Goal: Information Seeking & Learning: Learn about a topic

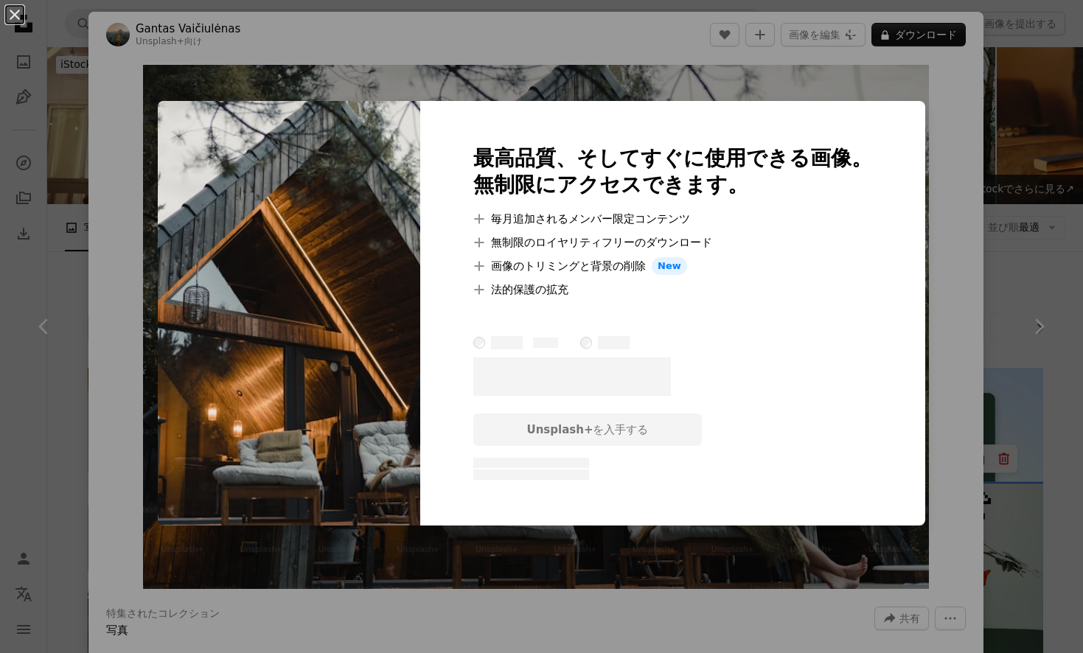
scroll to position [11630, 0]
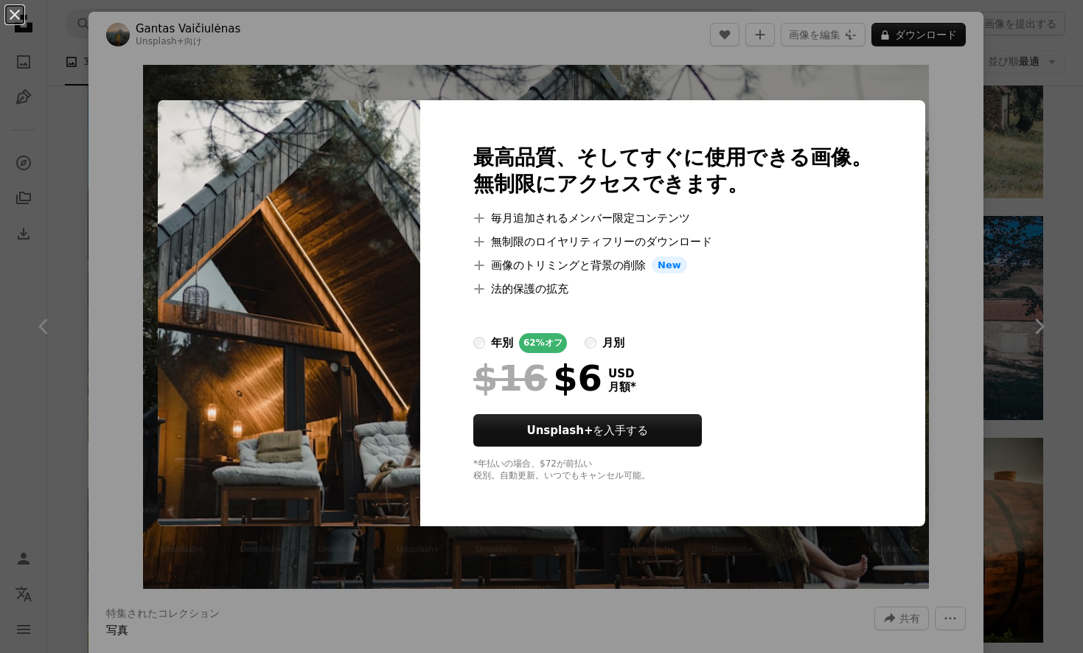
click at [537, 108] on div "最高品質、そしてすぐに使用できる画像。 無制限にアクセスできます。 A plus sign 毎月追加されるメンバー限定コンテンツ A plus sign 無制…" at bounding box center [672, 313] width 505 height 427
click at [468, 63] on div "An X shape 最高品質、そしてすぐに使用できる画像。 無制限にアクセスできます。 A plus sign 毎月追加されるメンバー限定コンテンツ A p…" at bounding box center [541, 326] width 1083 height 653
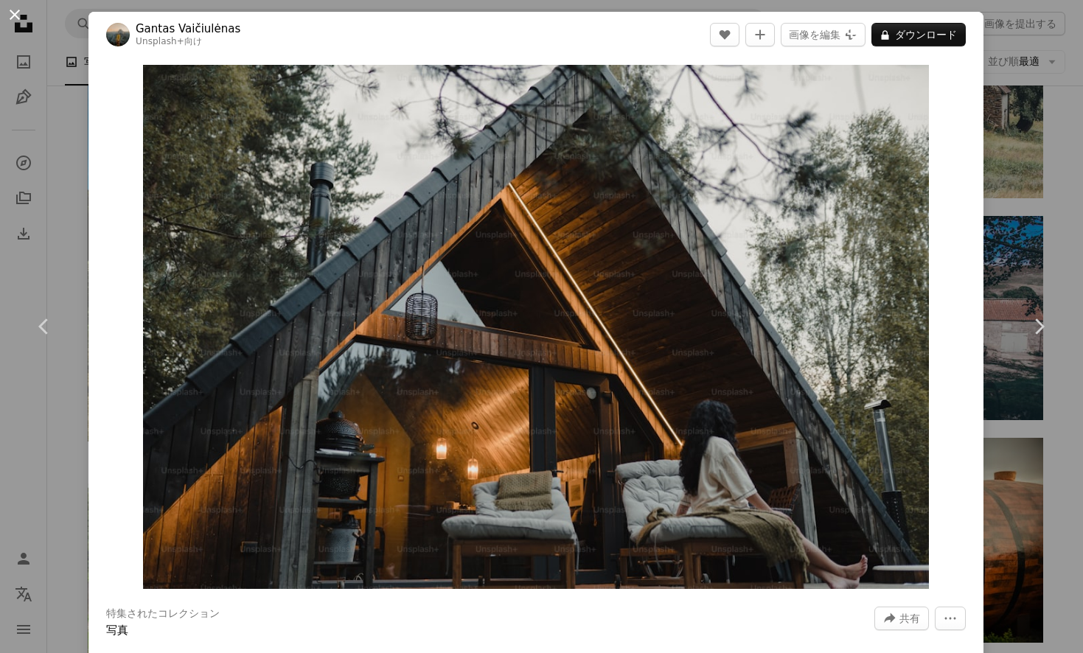
click at [13, 15] on button "An X shape" at bounding box center [15, 15] width 18 height 18
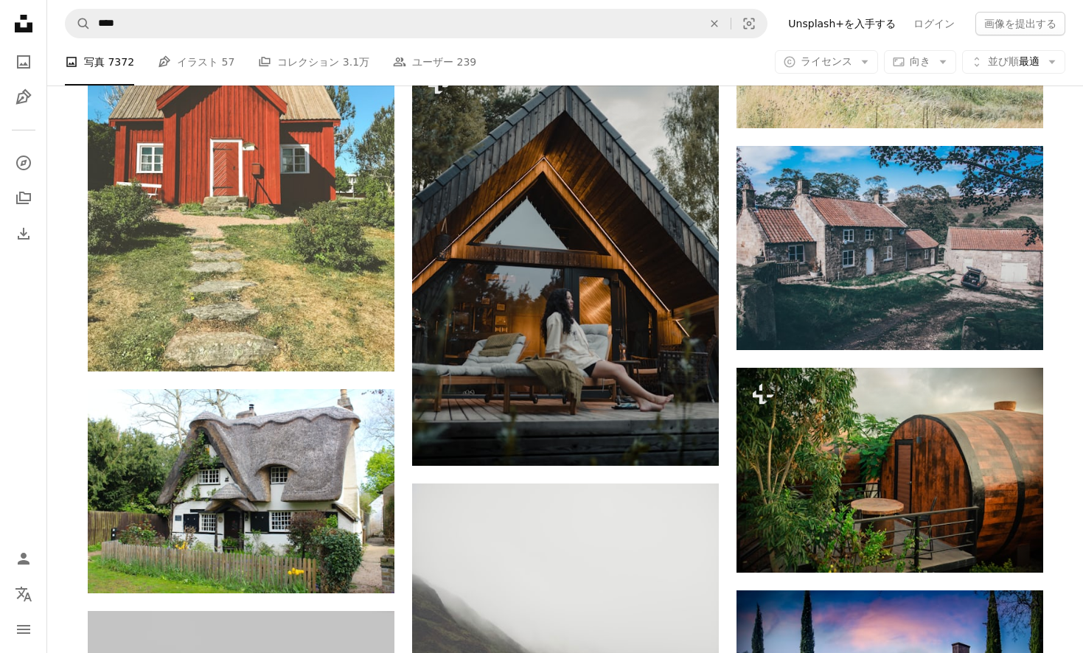
scroll to position [11601, 0]
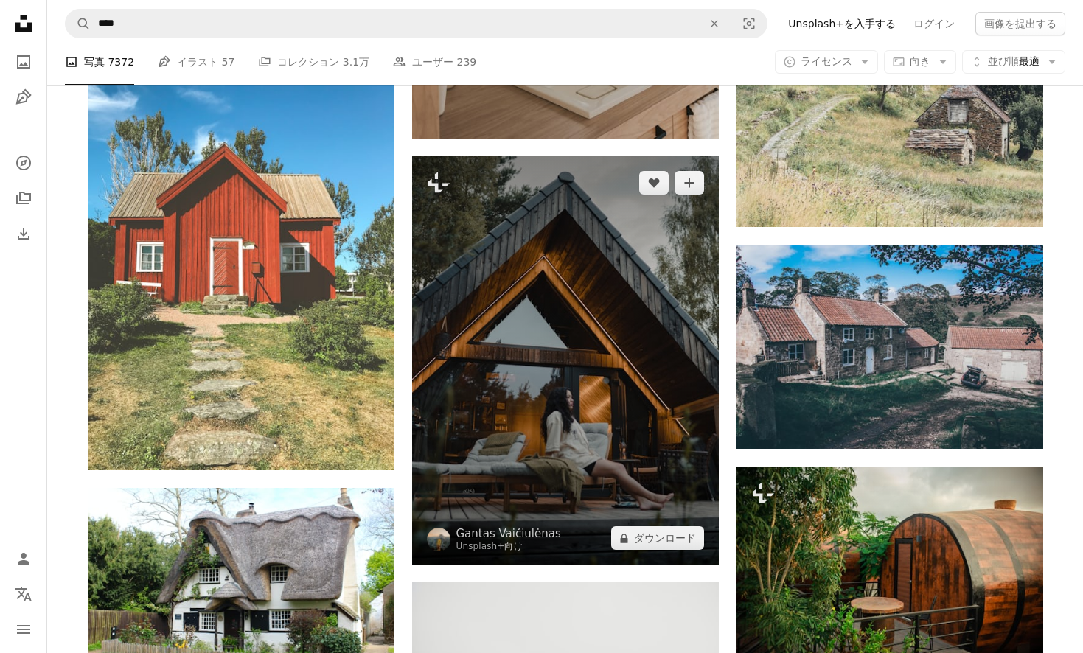
click at [501, 467] on img at bounding box center [565, 360] width 307 height 409
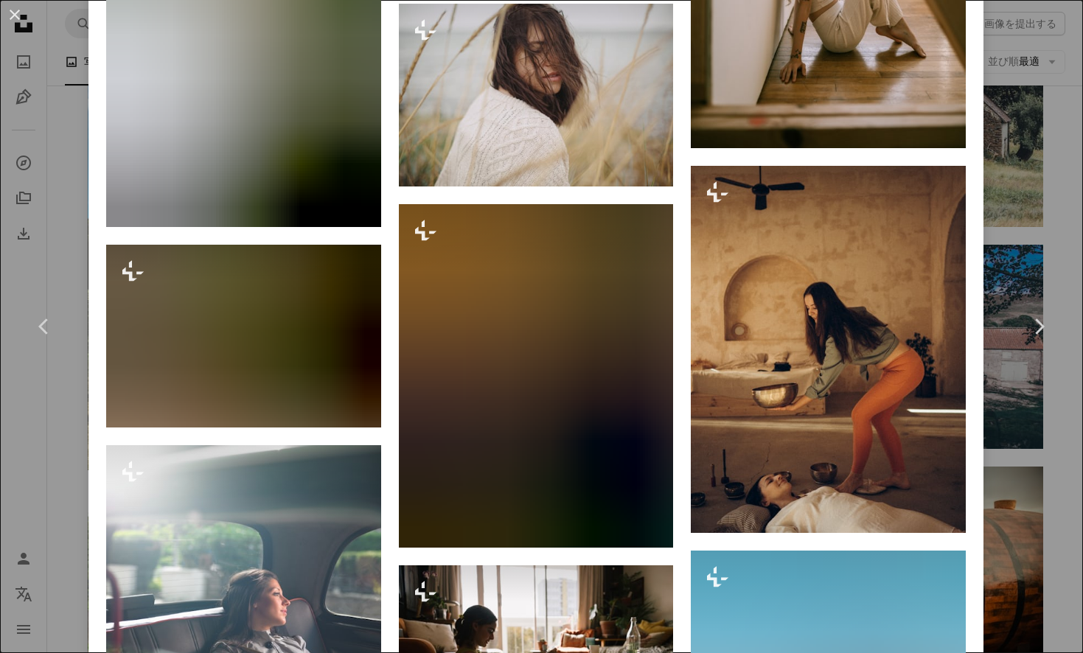
scroll to position [8352, 0]
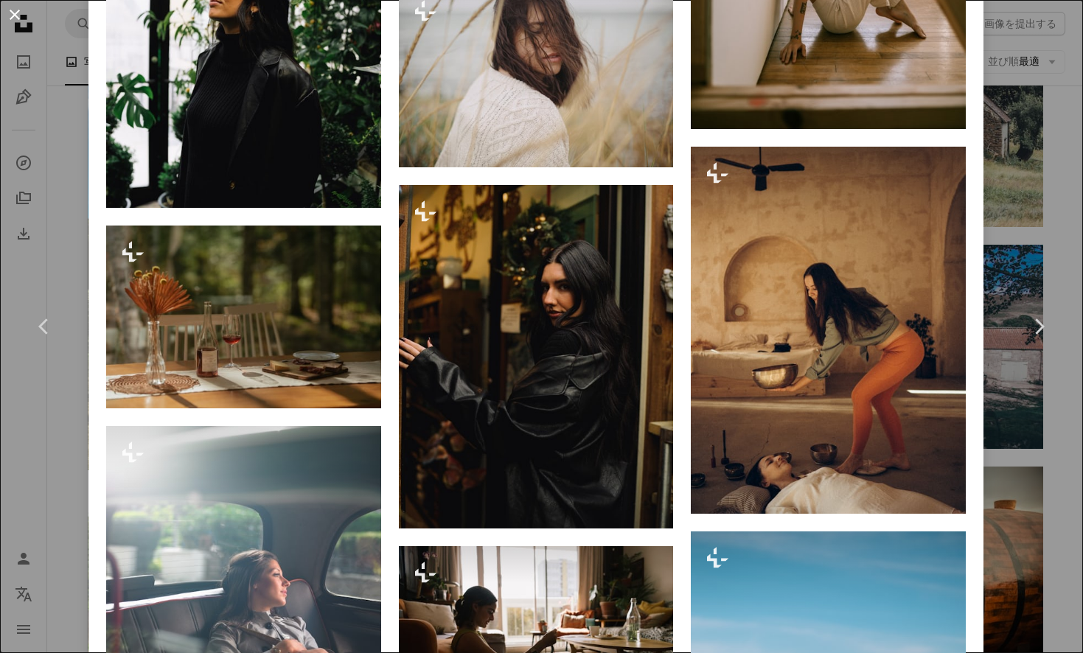
click at [17, 24] on button "An X shape" at bounding box center [15, 15] width 18 height 18
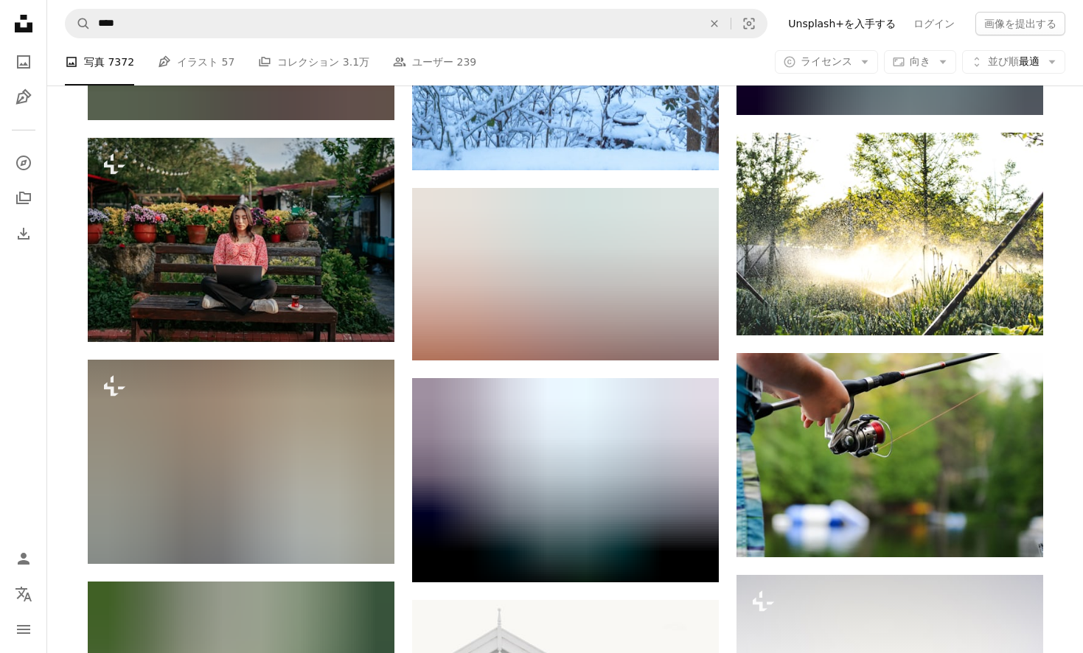
scroll to position [28161, 0]
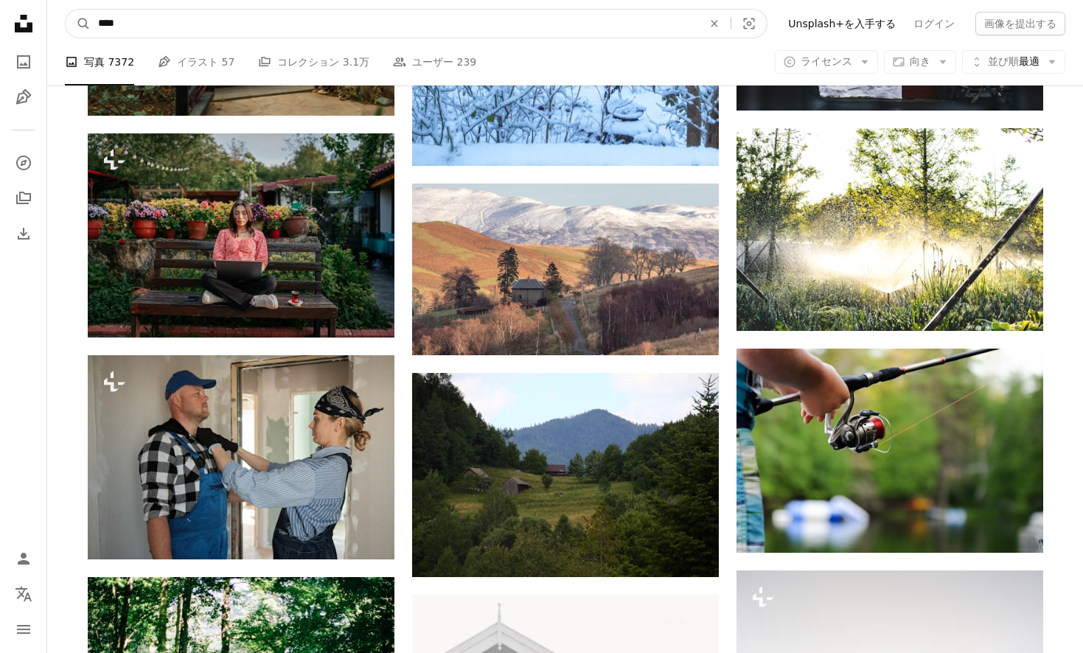
click at [360, 33] on input "****" at bounding box center [394, 24] width 607 height 28
type input "**********"
click at [78, 24] on button "A magnifying glass" at bounding box center [78, 24] width 25 height 28
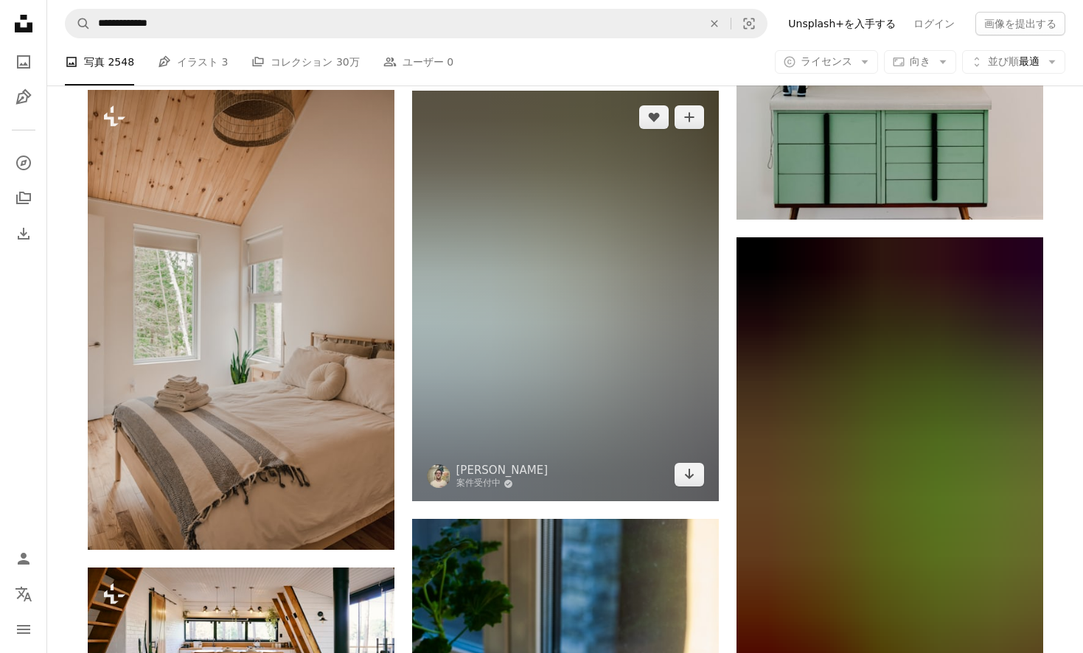
scroll to position [1680, 0]
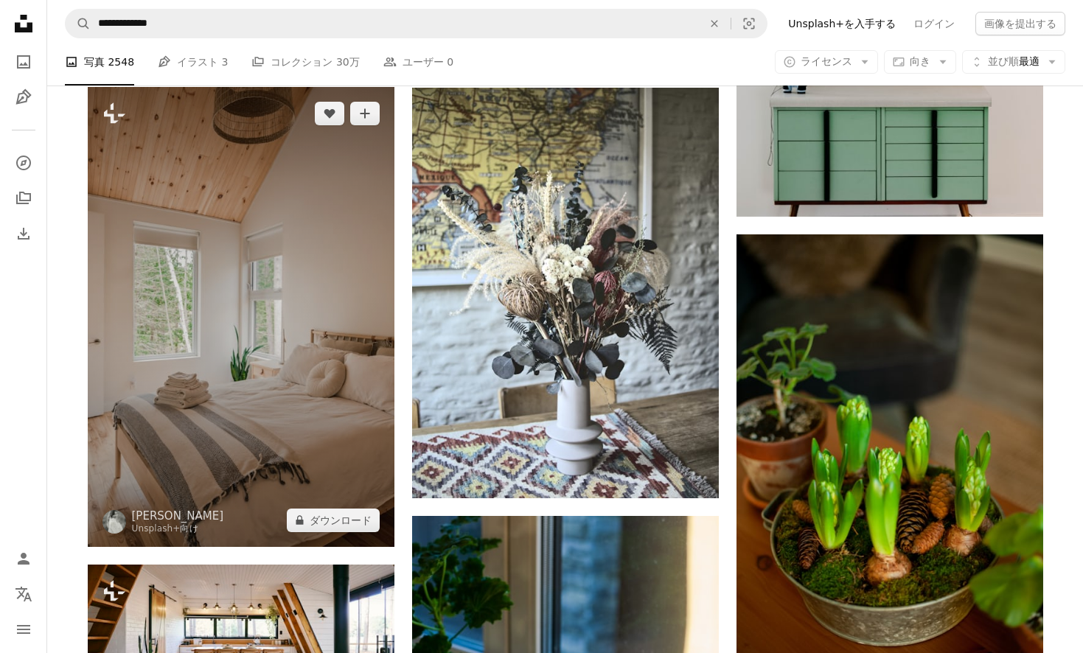
click at [299, 352] on img at bounding box center [241, 317] width 307 height 460
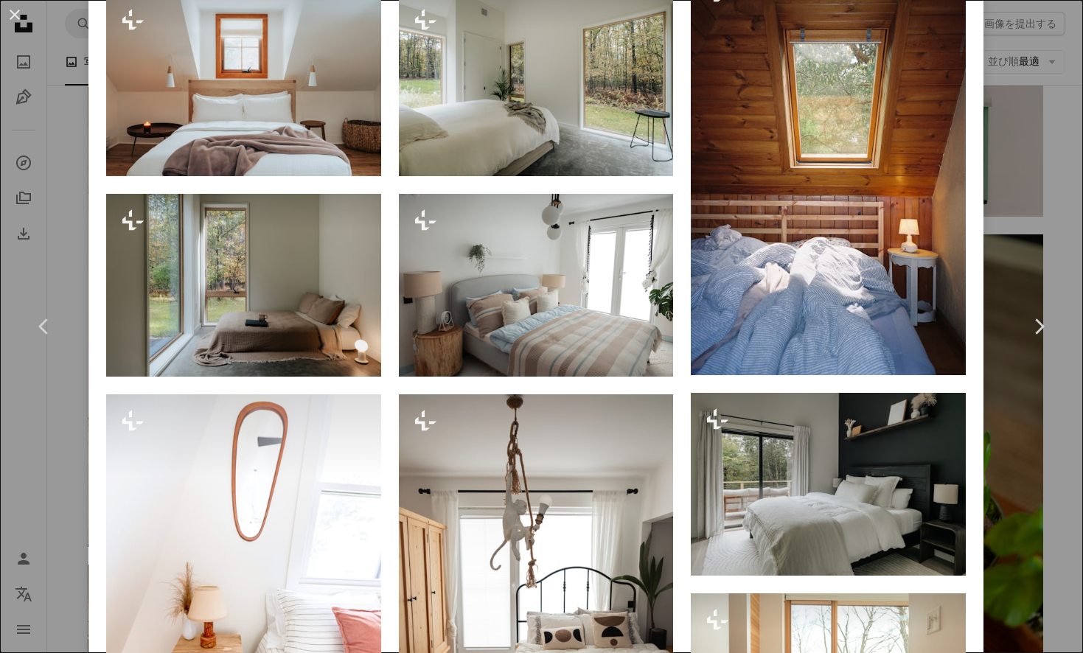
scroll to position [2247, 0]
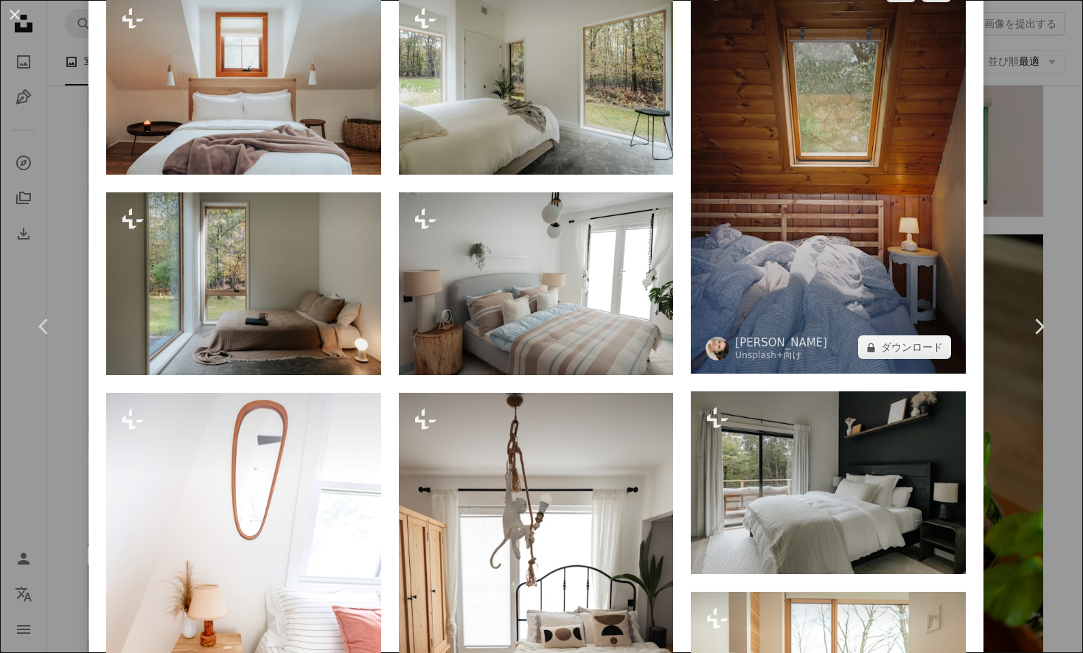
click at [830, 301] on img at bounding box center [828, 169] width 275 height 411
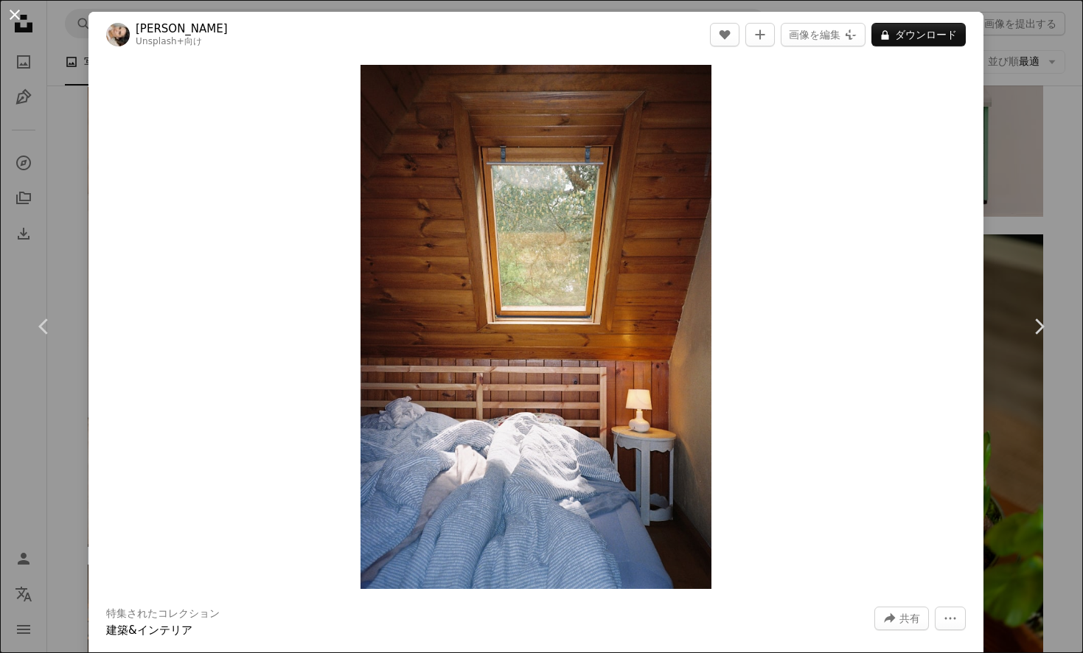
click at [15, 21] on button "An X shape" at bounding box center [15, 15] width 18 height 18
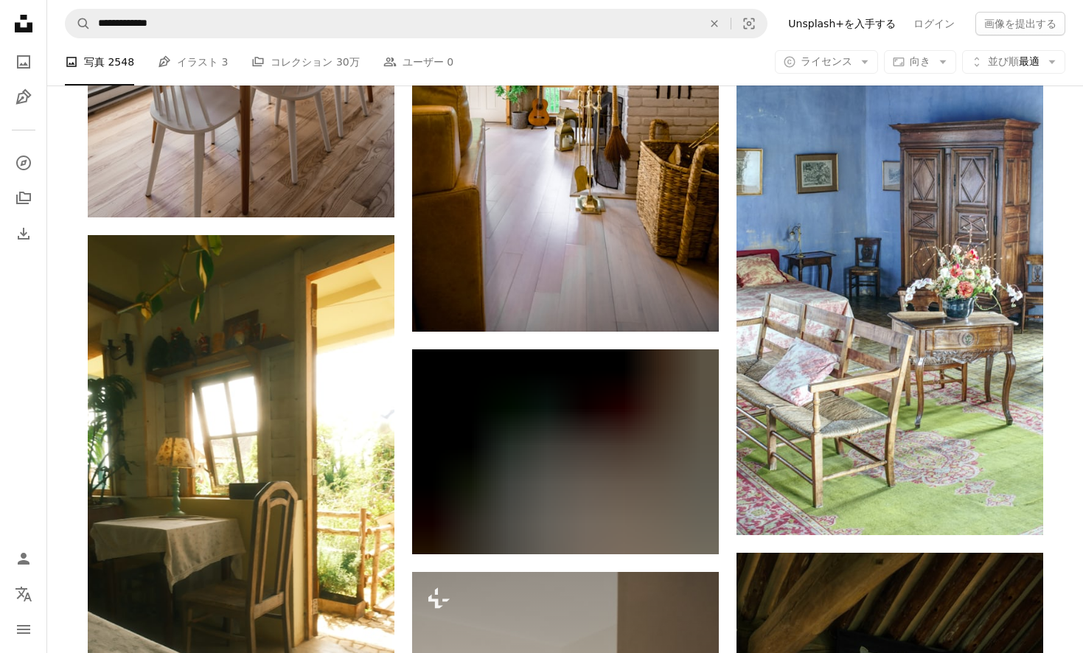
scroll to position [16806, 0]
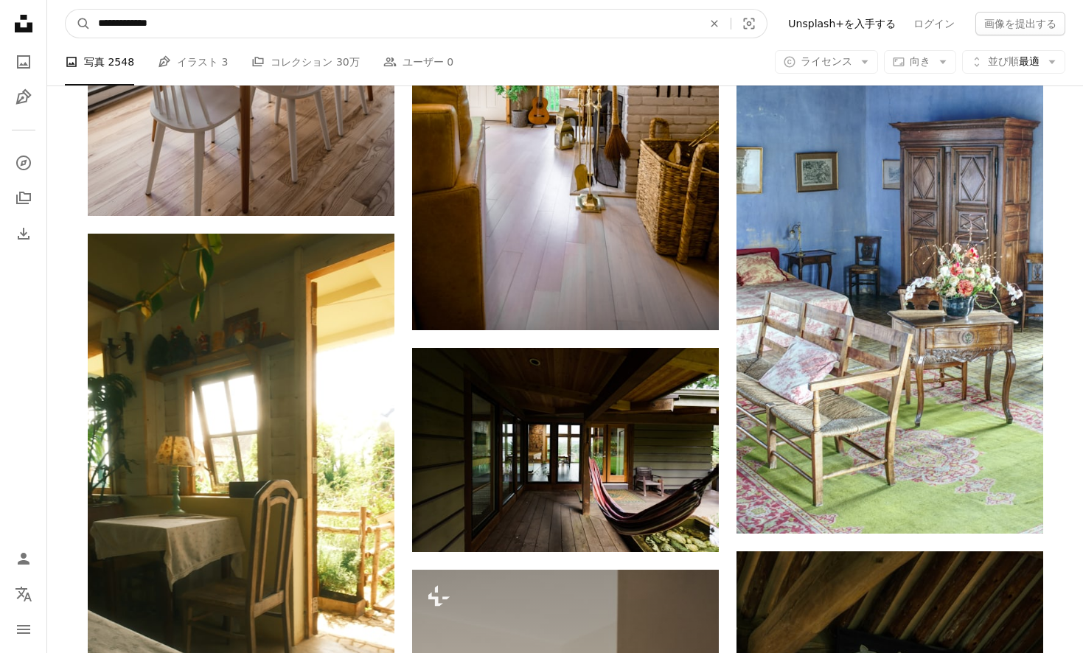
click at [313, 29] on input "**********" at bounding box center [394, 24] width 607 height 28
type input "*"
type input "*****"
click at [78, 24] on button "A magnifying glass" at bounding box center [78, 24] width 25 height 28
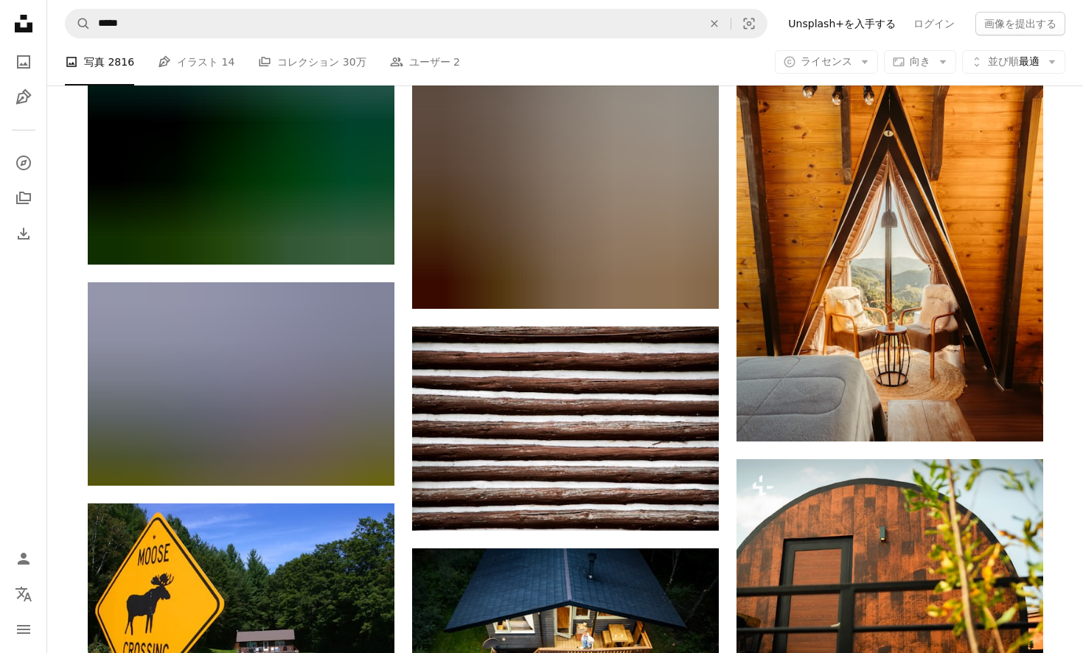
scroll to position [10140, 0]
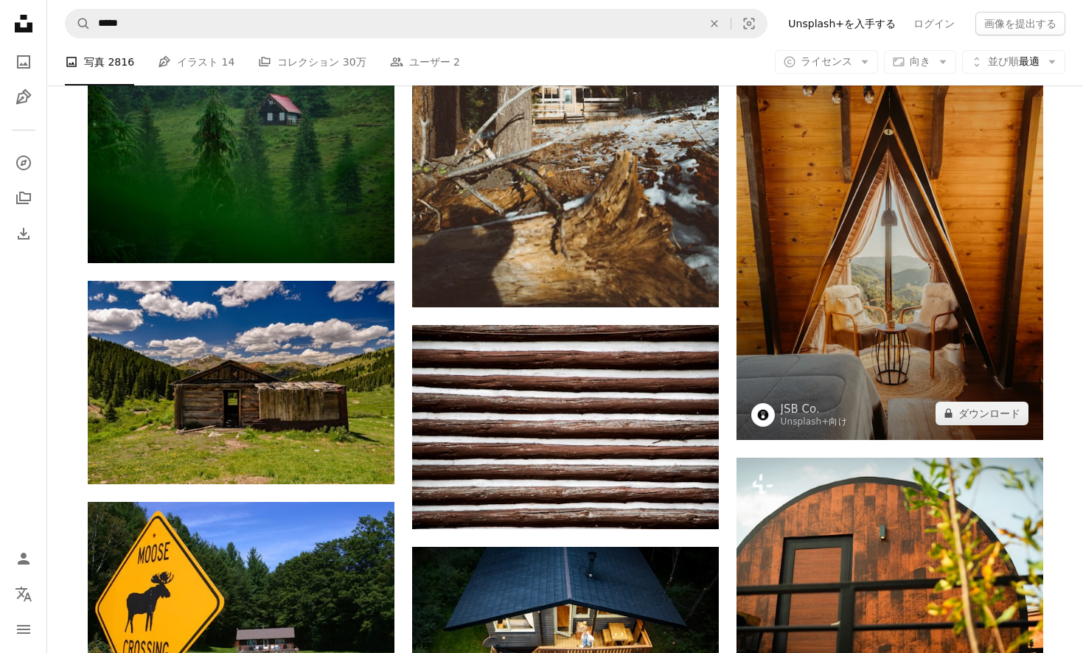
click at [832, 377] on img at bounding box center [889, 210] width 307 height 460
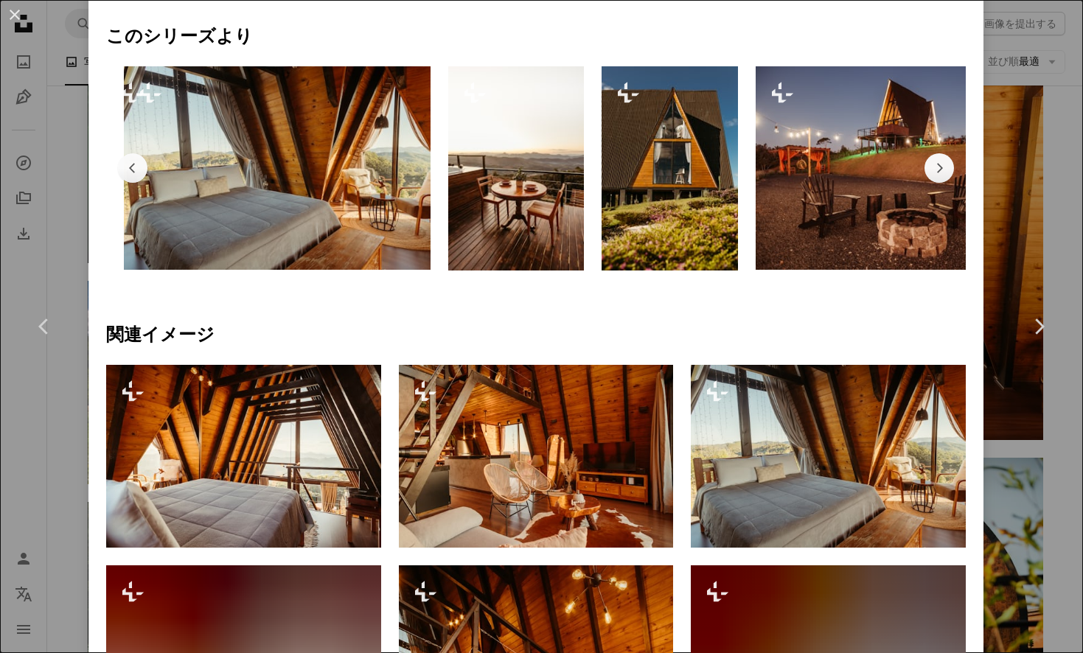
scroll to position [739, 0]
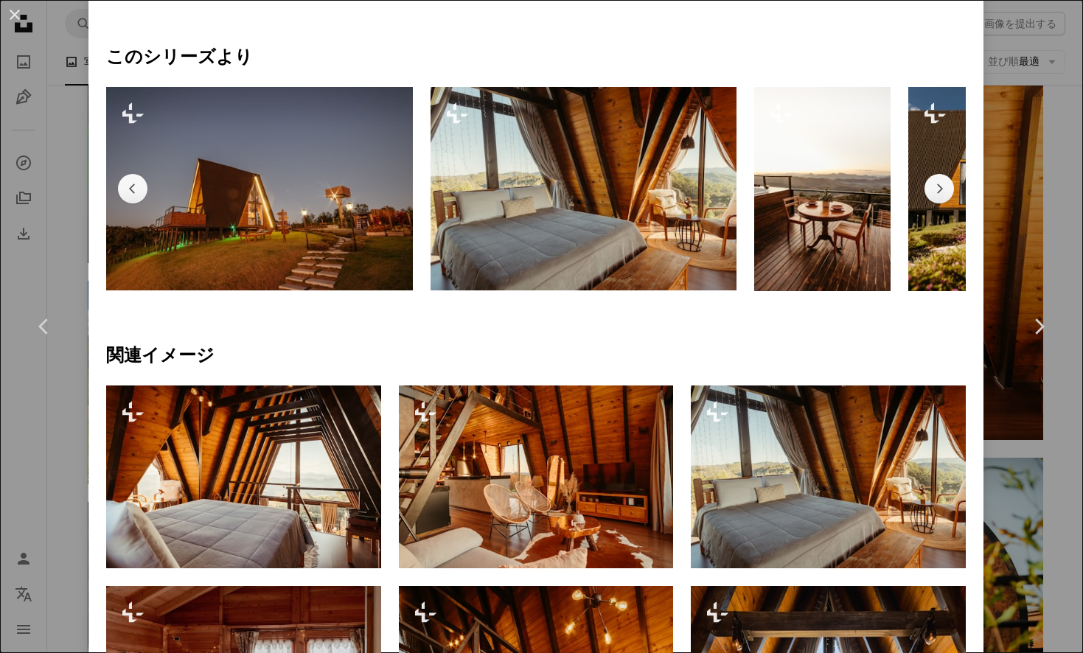
click at [294, 193] on img at bounding box center [259, 189] width 307 height 204
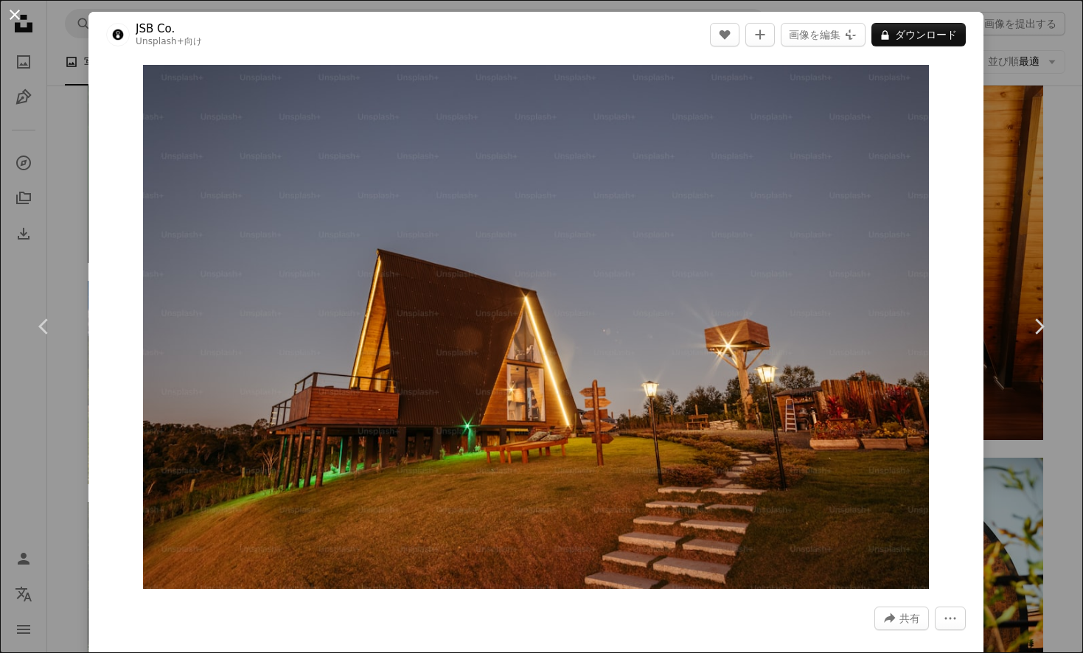
click at [12, 17] on button "An X shape" at bounding box center [15, 15] width 18 height 18
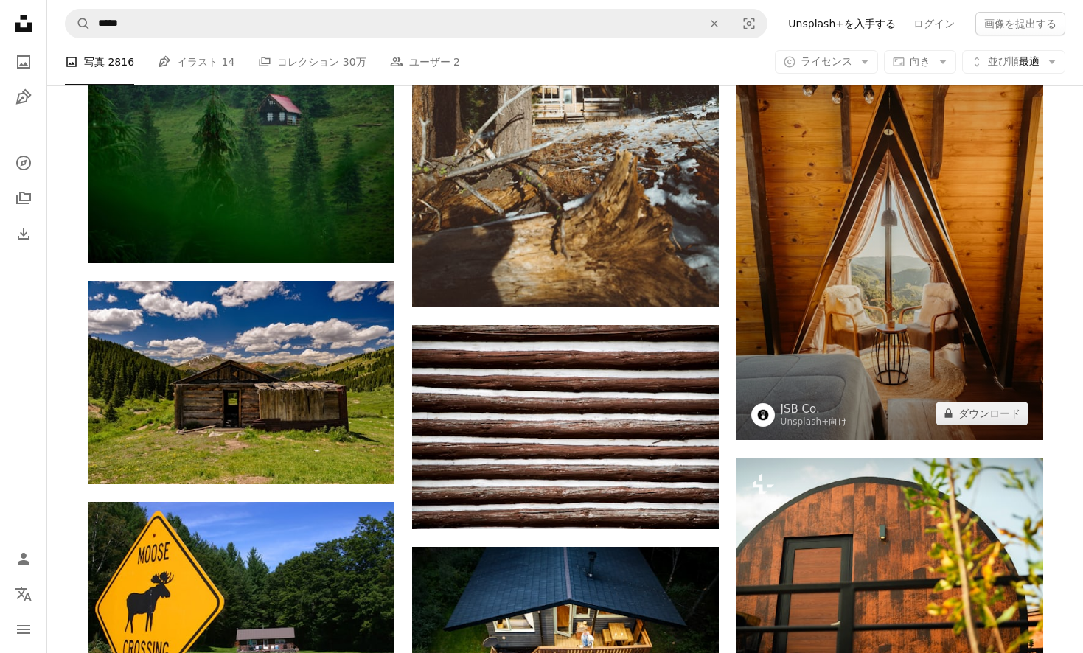
click at [802, 357] on img at bounding box center [889, 210] width 307 height 460
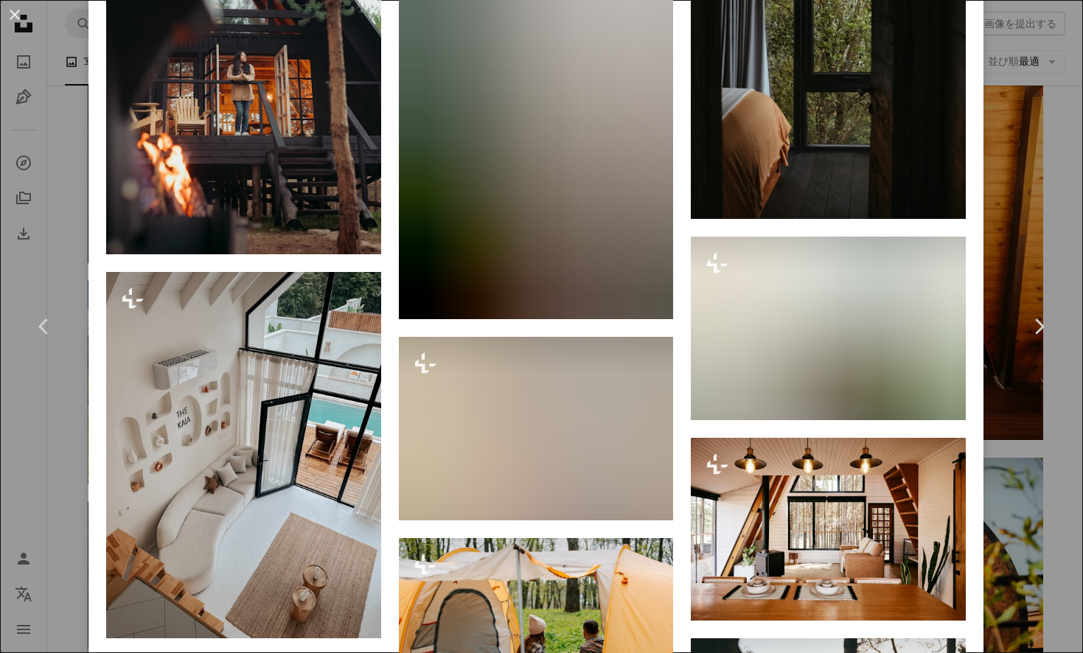
scroll to position [14730, 0]
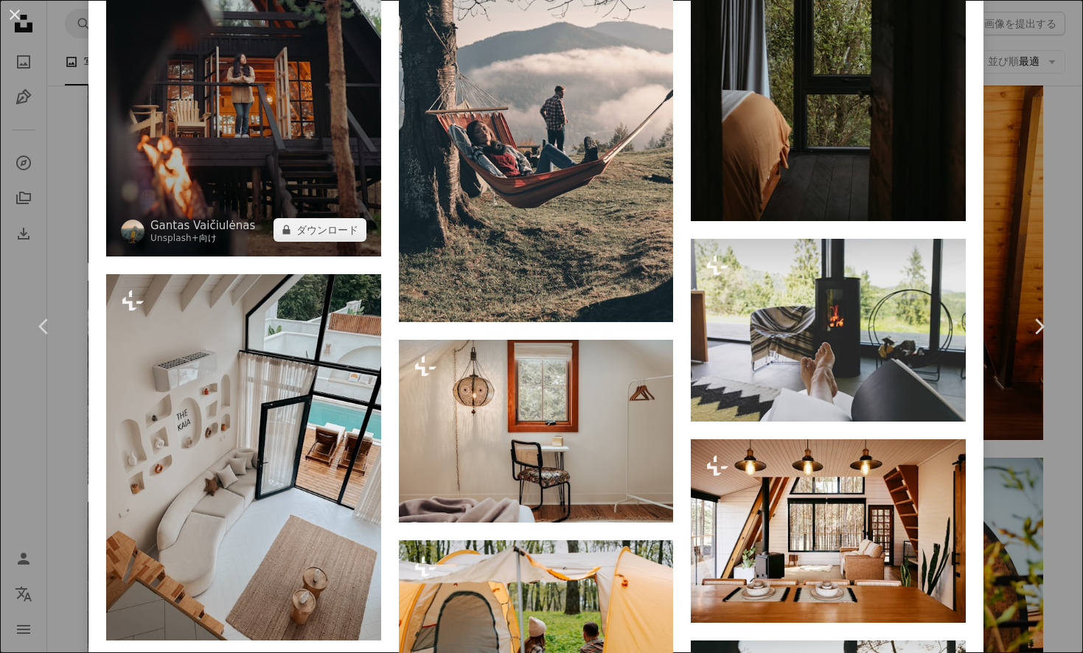
click at [298, 256] on img at bounding box center [243, 50] width 275 height 412
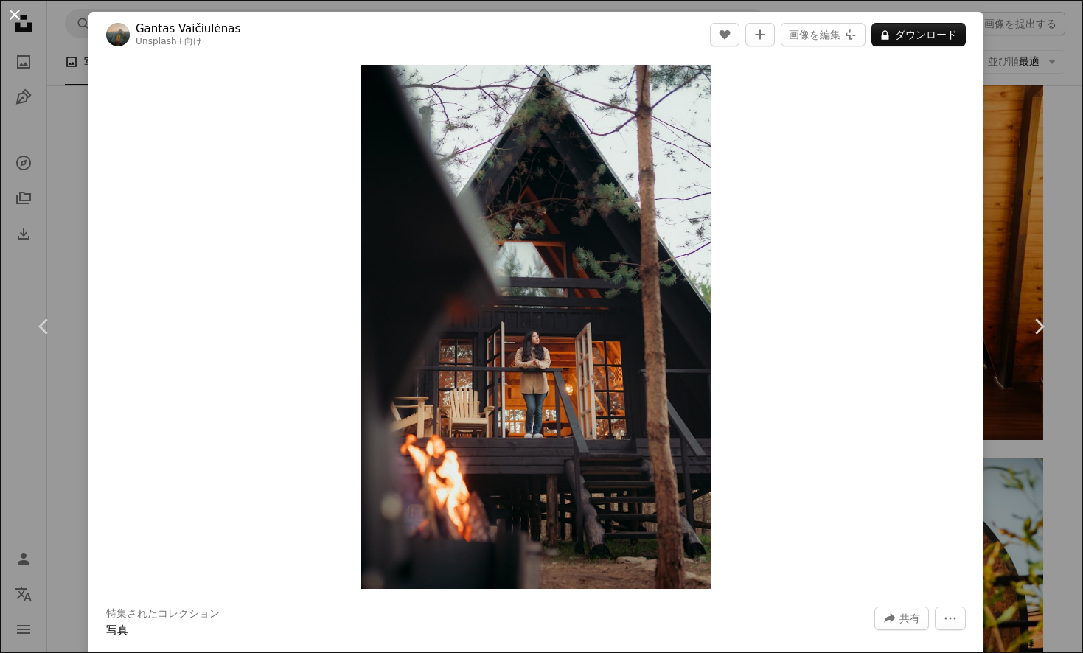
click at [14, 21] on button "An X shape" at bounding box center [15, 15] width 18 height 18
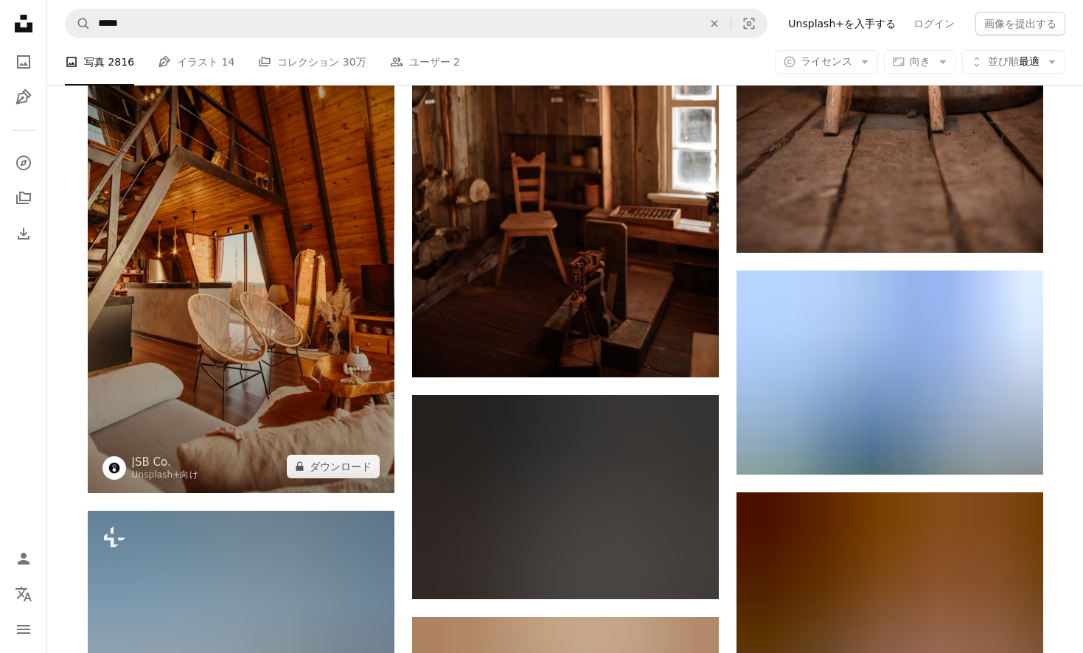
scroll to position [13789, 0]
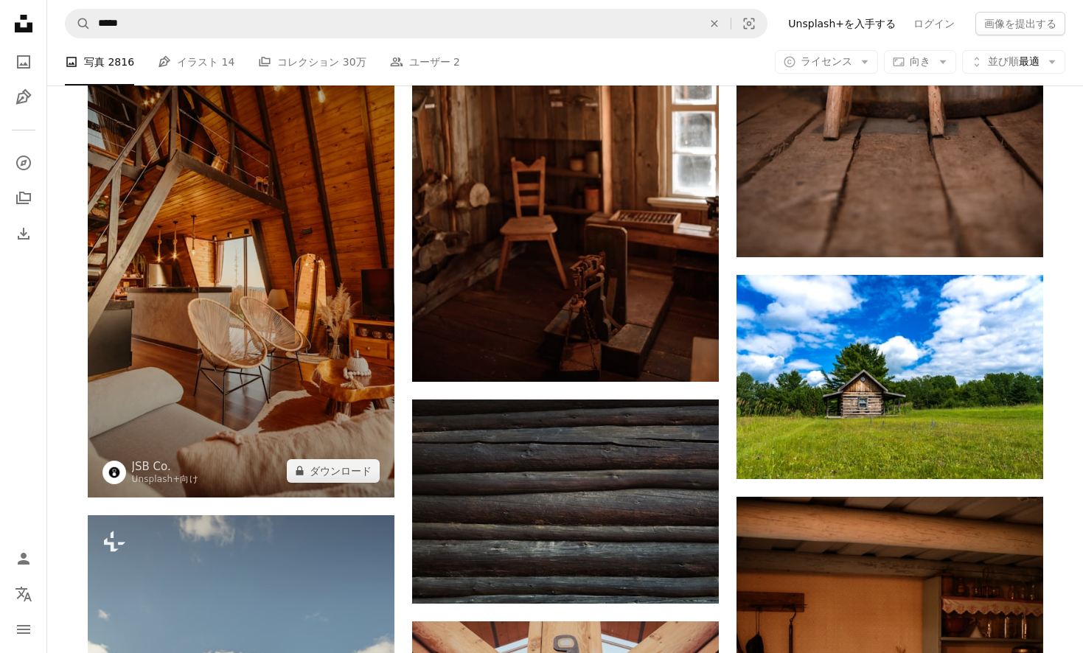
click at [325, 335] on img at bounding box center [241, 268] width 307 height 460
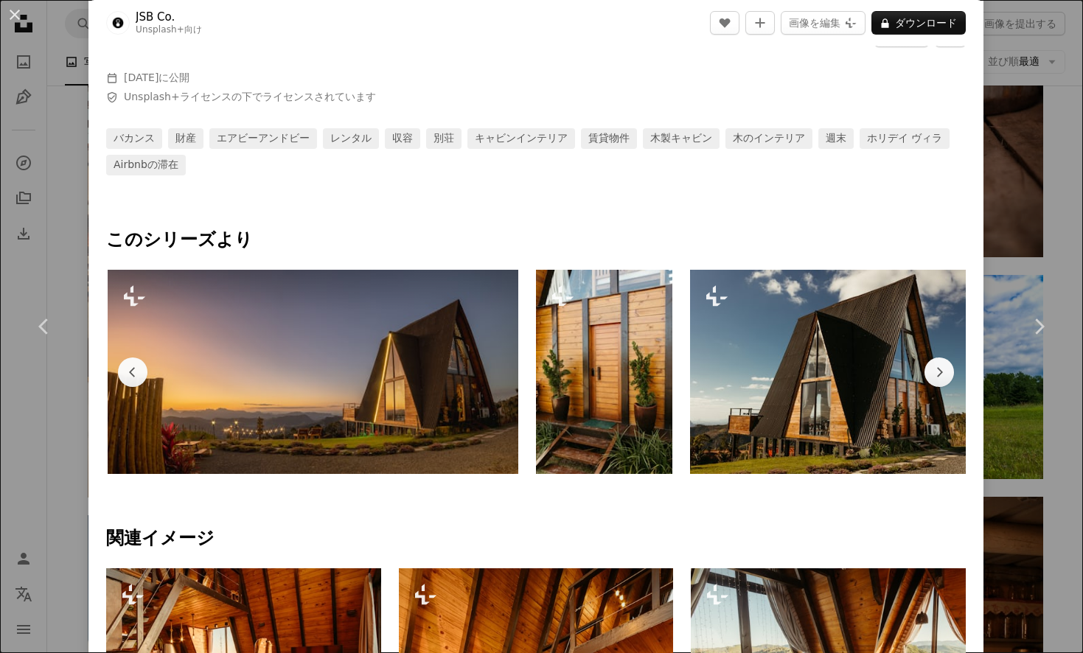
scroll to position [0, 1927]
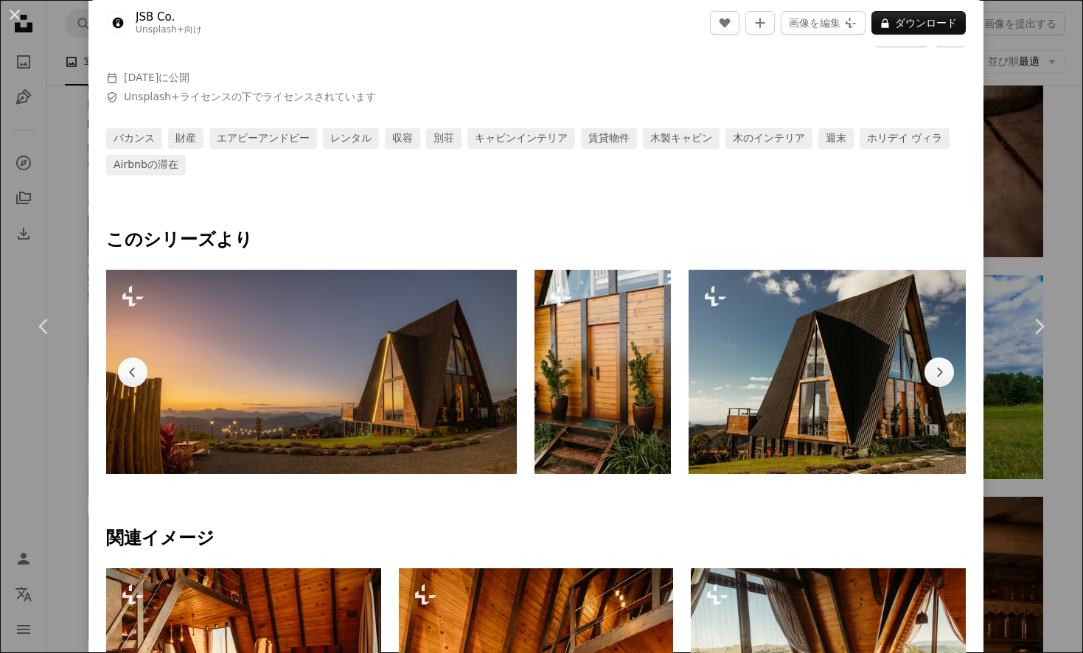
drag, startPoint x: 794, startPoint y: 403, endPoint x: 804, endPoint y: 536, distance: 133.1
click at [804, 536] on h4 "関連イメージ" at bounding box center [535, 539] width 859 height 24
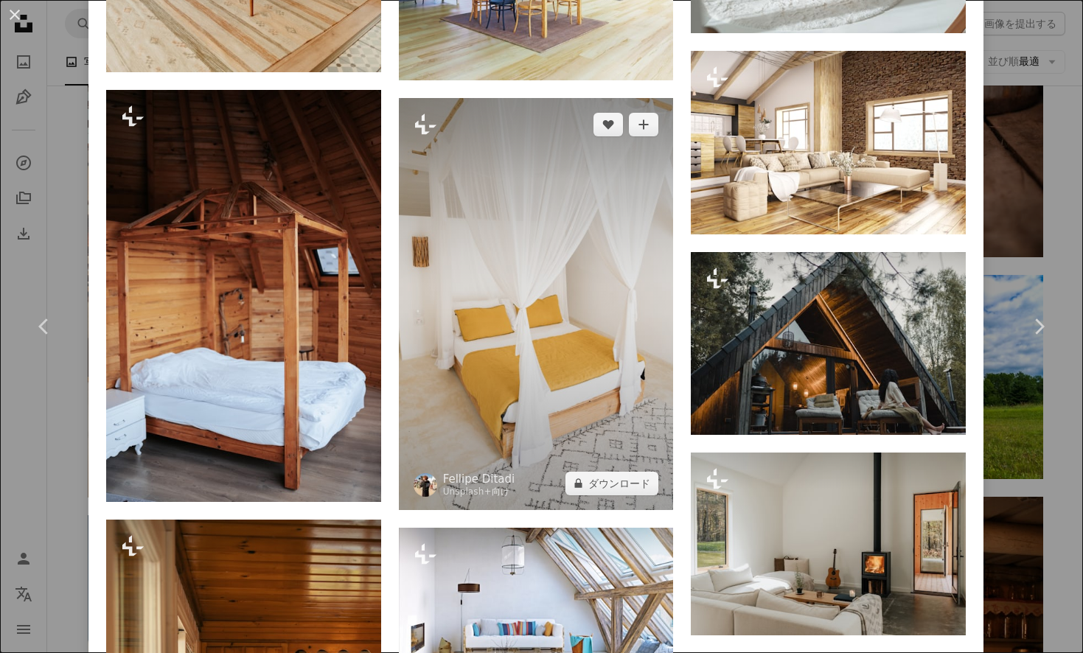
scroll to position [8754, 0]
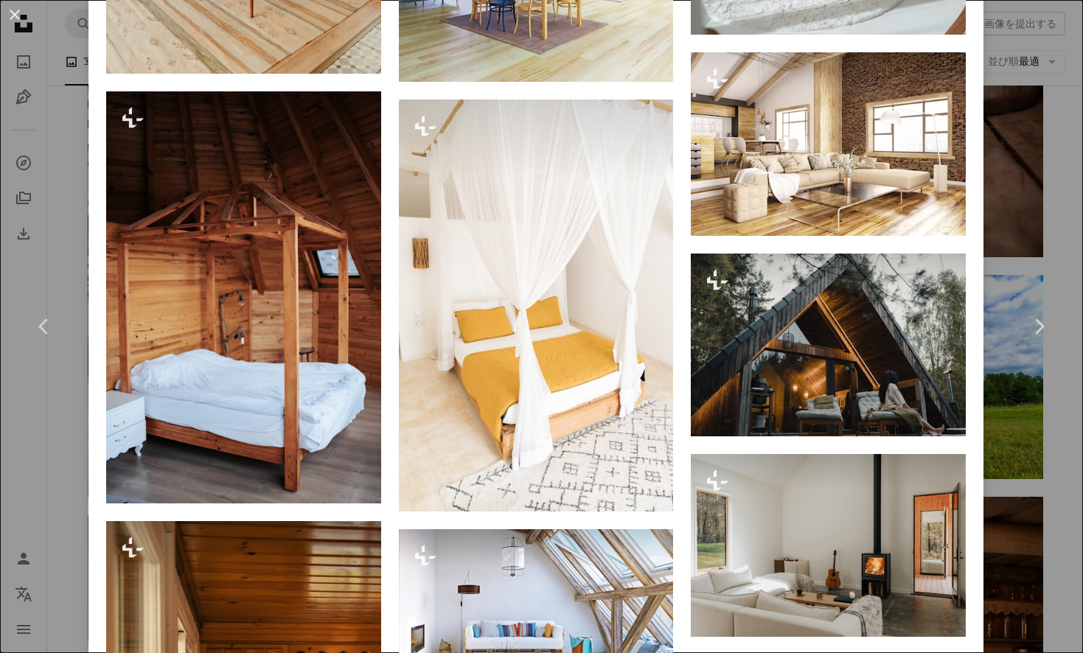
click at [1067, 427] on div "An X shape Chevron left Chevron right JSB Co. Unsplash+ 向け A heart A plus sign …" at bounding box center [541, 326] width 1083 height 653
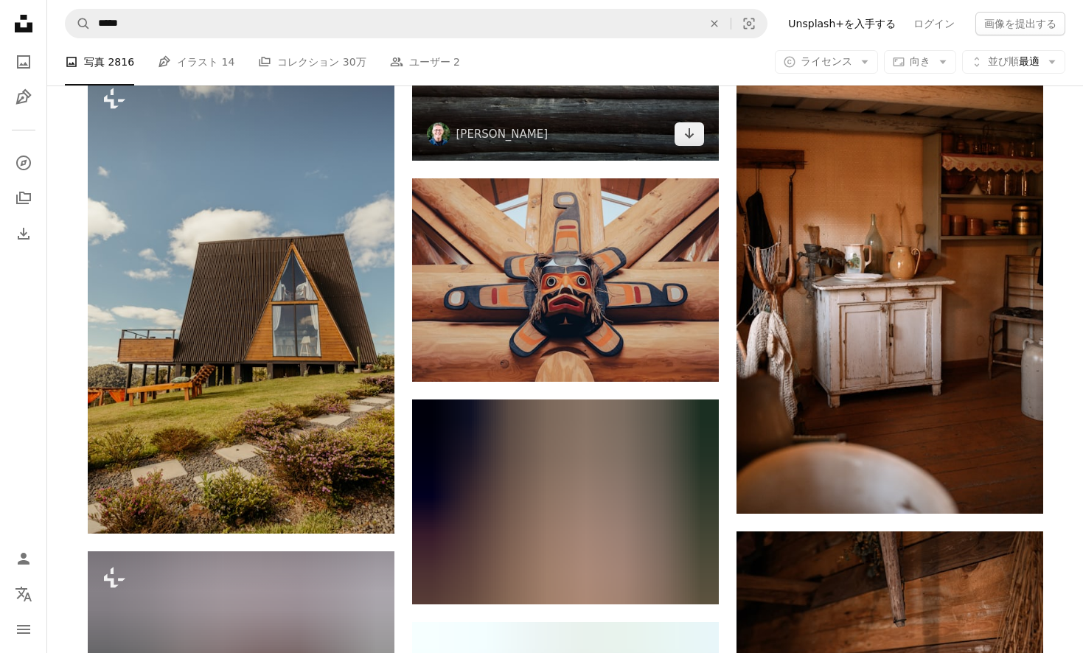
scroll to position [14235, 0]
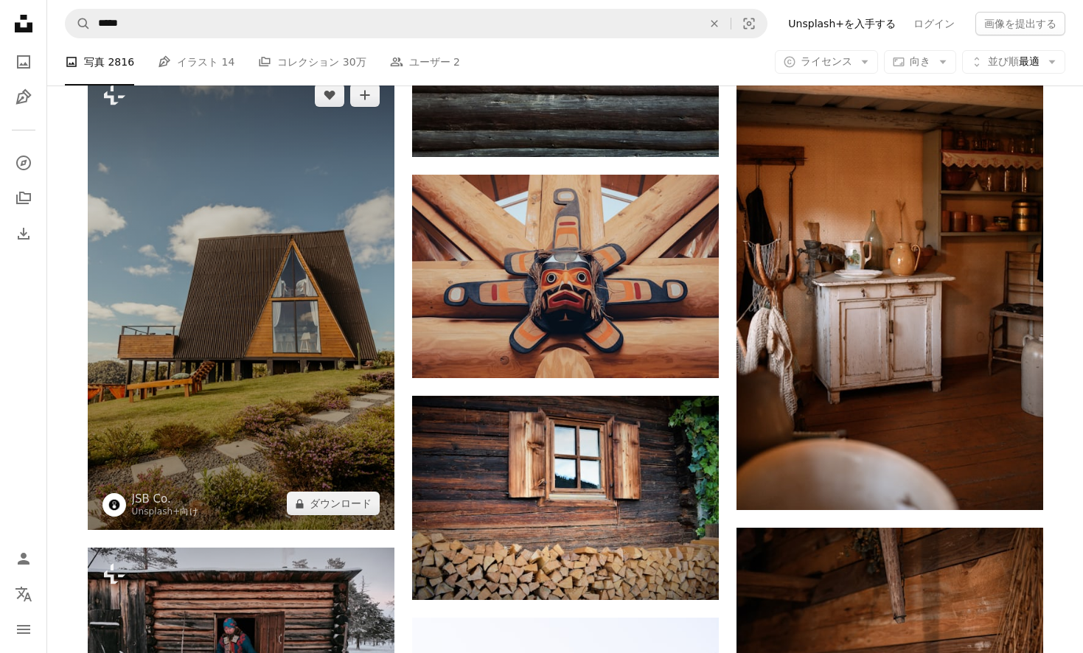
drag, startPoint x: 323, startPoint y: 505, endPoint x: 343, endPoint y: 394, distance: 113.1
click at [342, 394] on div "Plus sign for Unsplash+ A heart A plus sign JSB Co. Unsplash+ 向け A lock ダウンロード" at bounding box center [241, 300] width 307 height 462
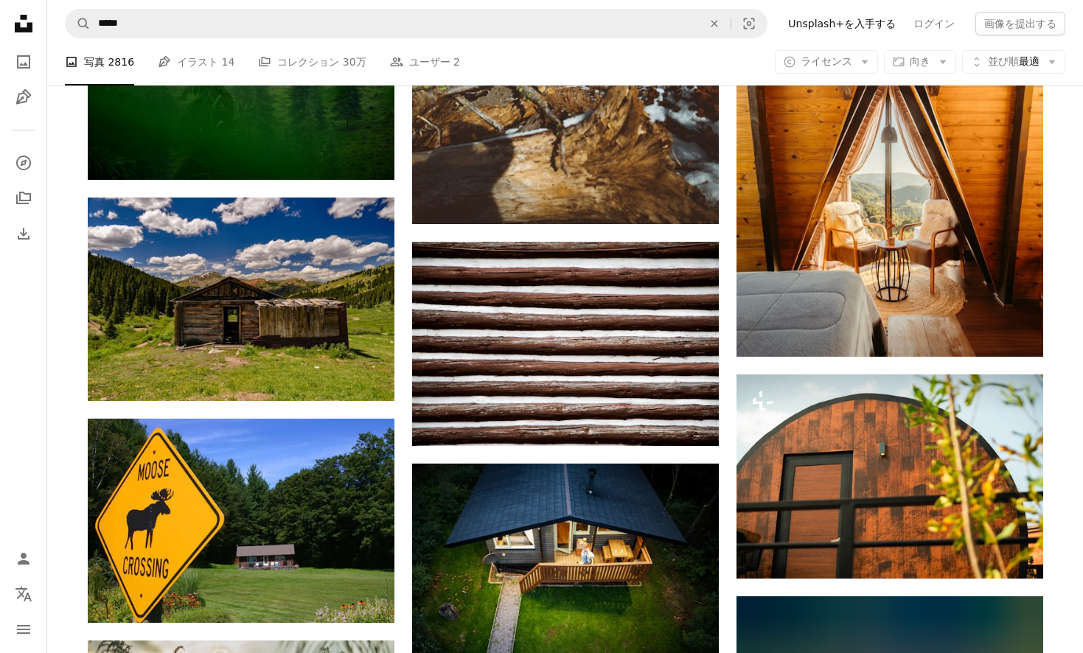
scroll to position [10187, 0]
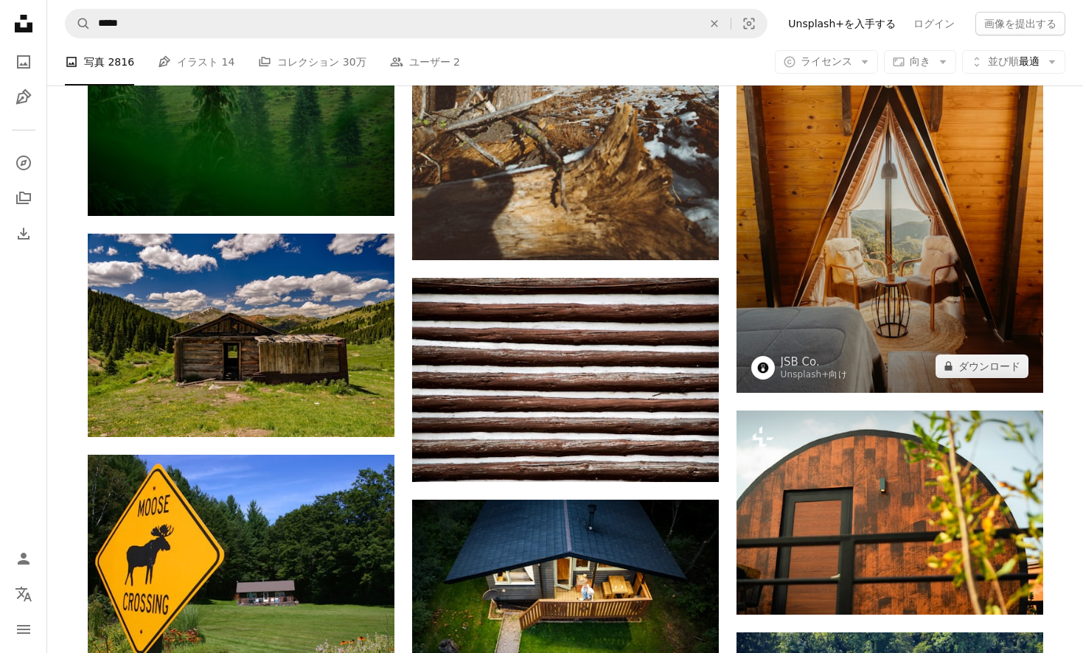
click at [865, 318] on img at bounding box center [889, 163] width 307 height 460
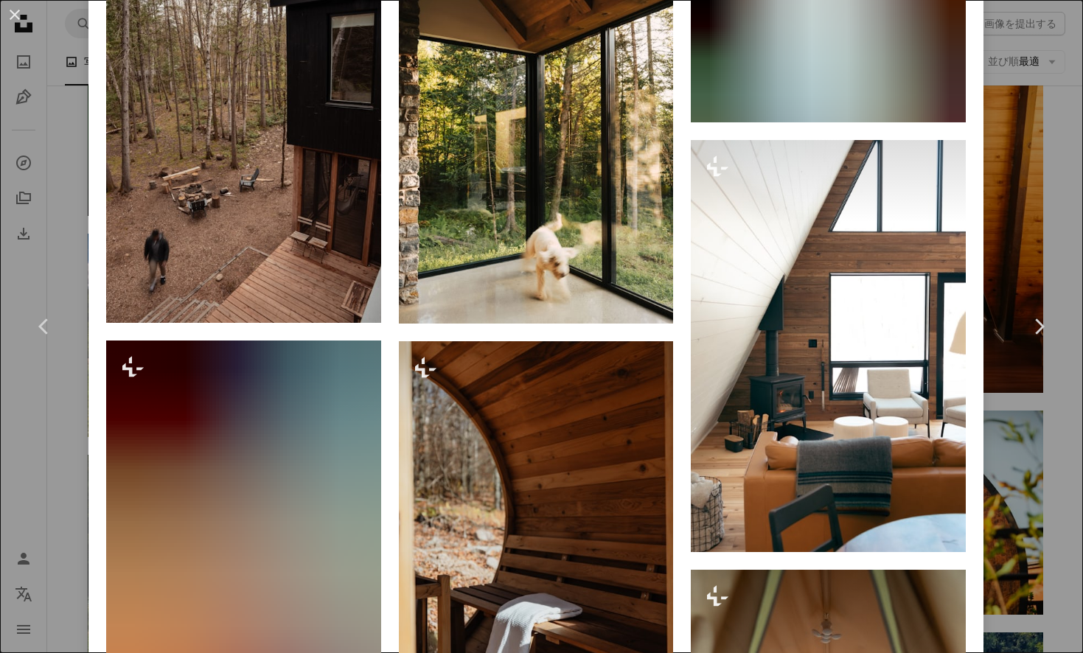
scroll to position [3759, 0]
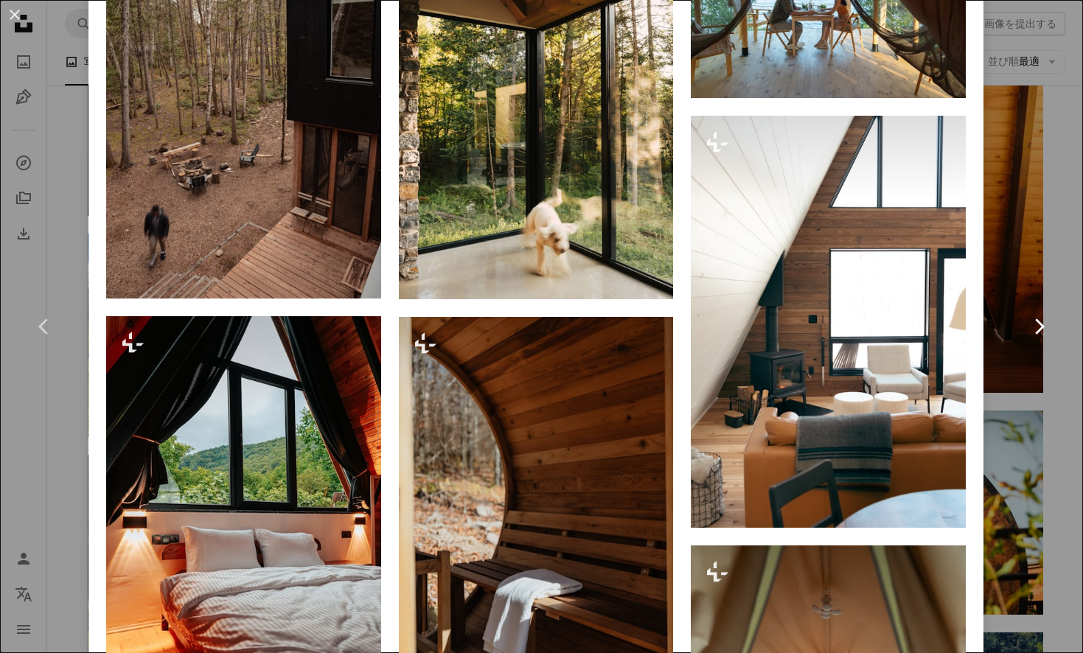
click at [1041, 290] on link "Chevron right" at bounding box center [1038, 327] width 88 height 142
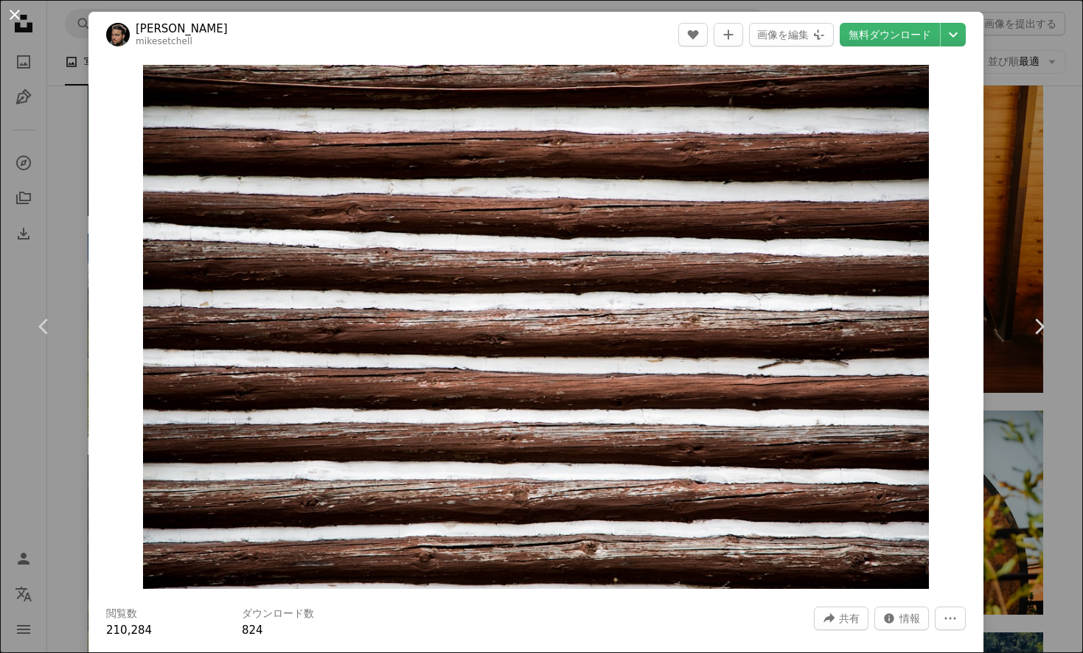
click at [18, 20] on button "An X shape" at bounding box center [15, 15] width 18 height 18
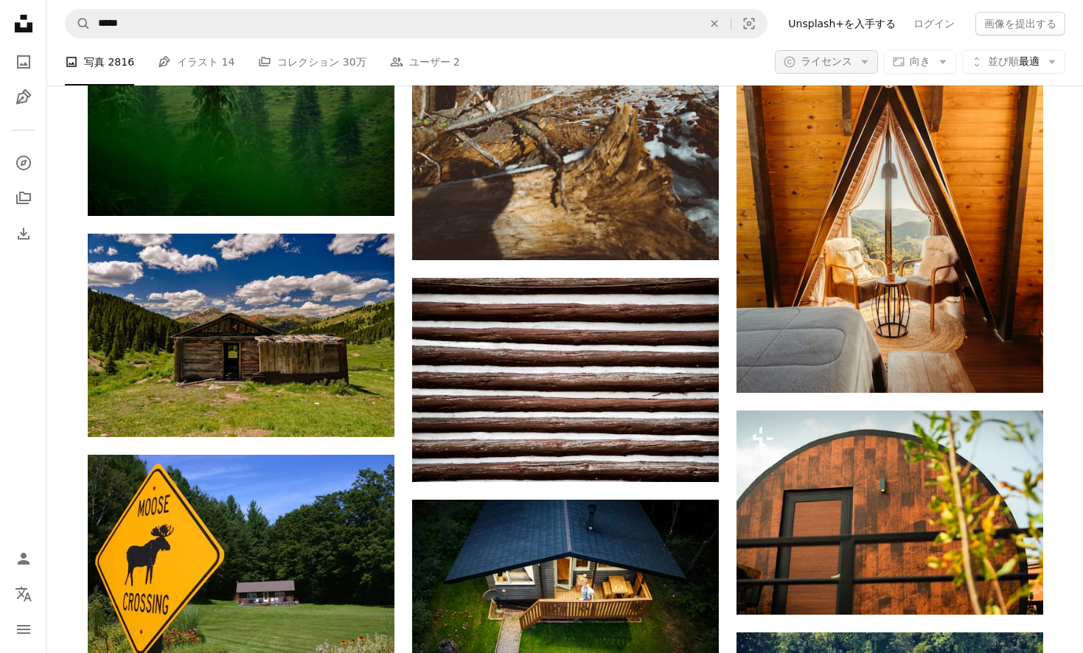
click at [862, 62] on icon "Arrow down" at bounding box center [864, 61] width 13 height 13
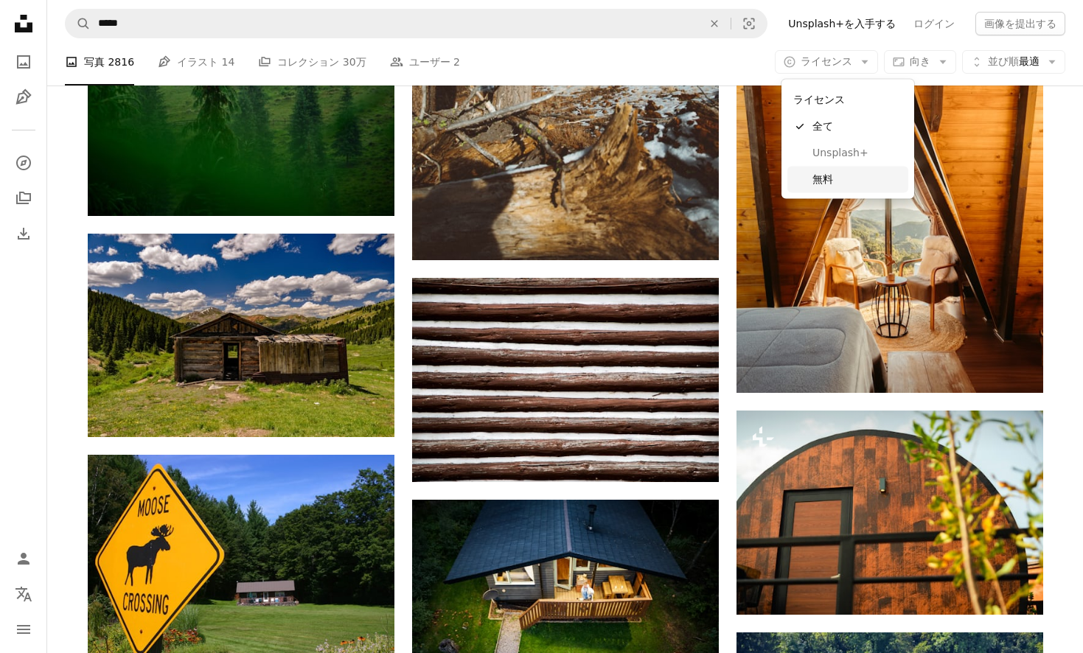
click at [838, 176] on span "無料" at bounding box center [857, 179] width 90 height 15
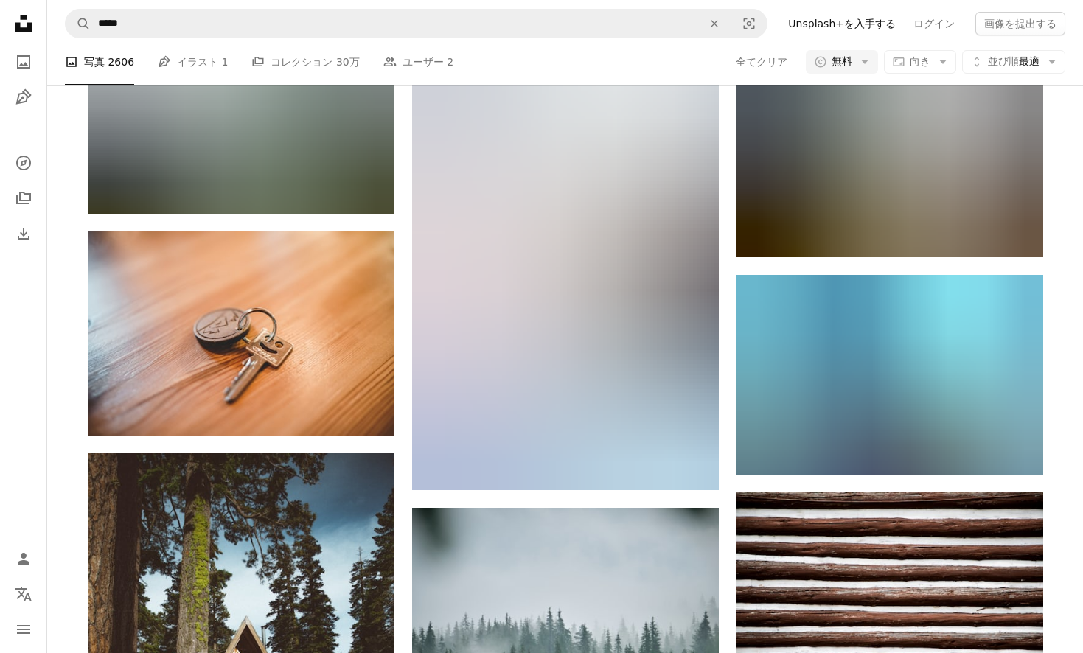
scroll to position [6038, 0]
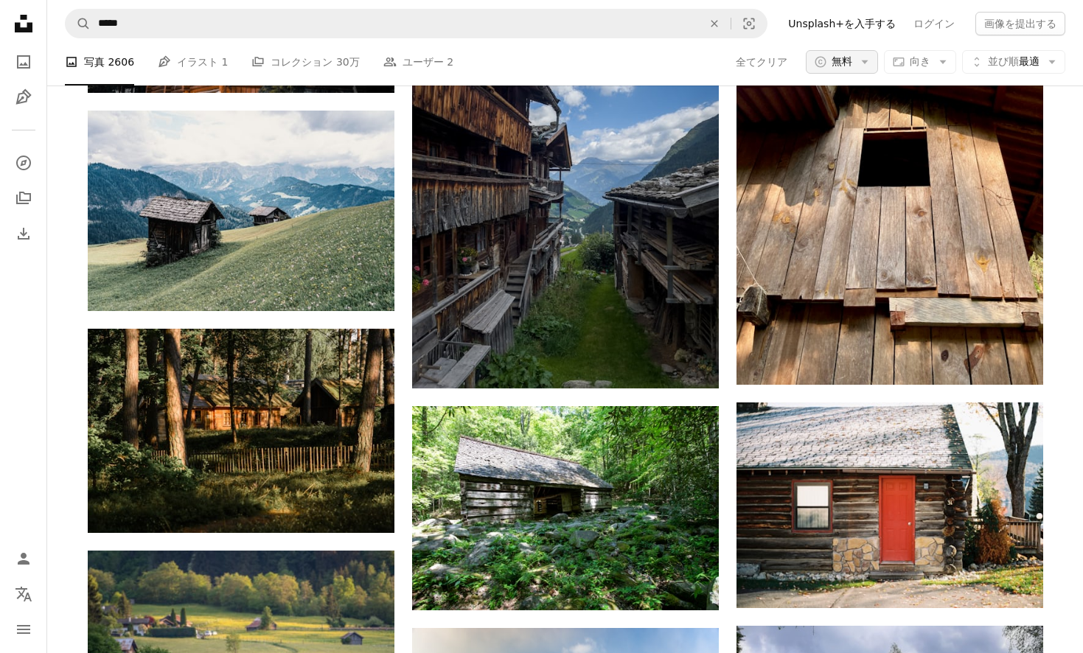
click at [845, 69] on span "無料" at bounding box center [841, 62] width 21 height 15
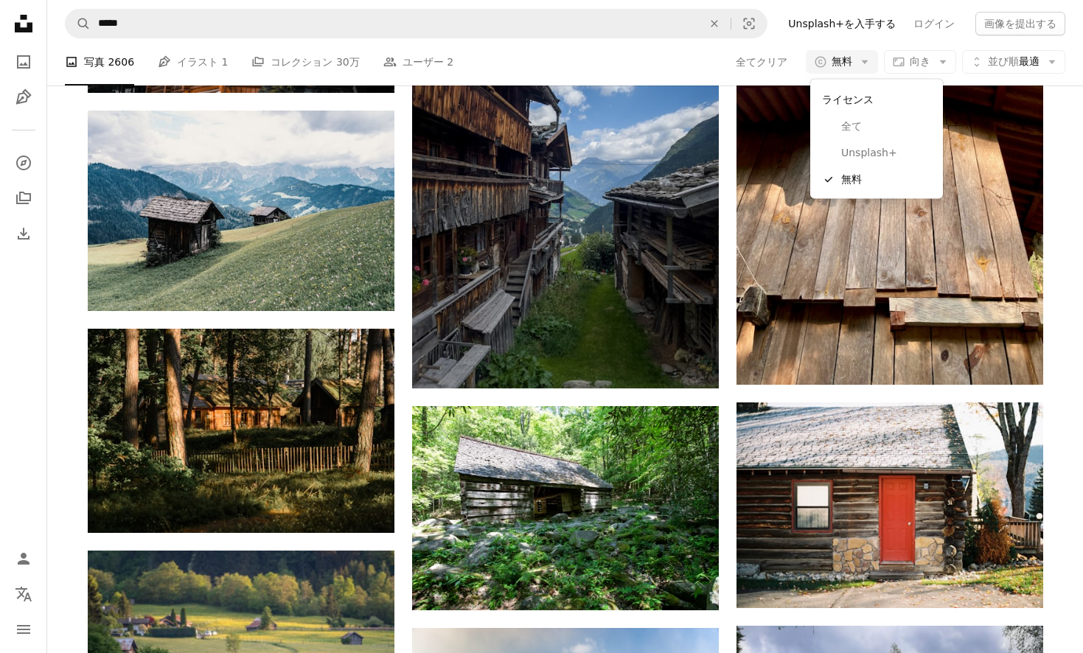
click at [847, 125] on span "全て" at bounding box center [886, 126] width 90 height 15
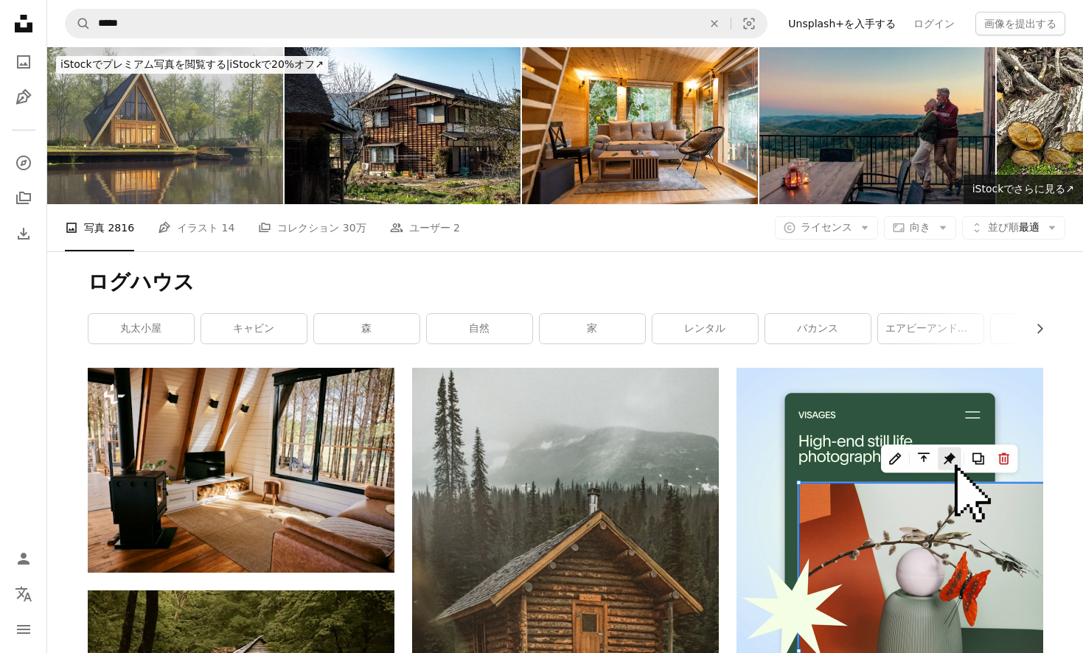
click at [197, 171] on img at bounding box center [165, 125] width 236 height 157
